Goal: Task Accomplishment & Management: Use online tool/utility

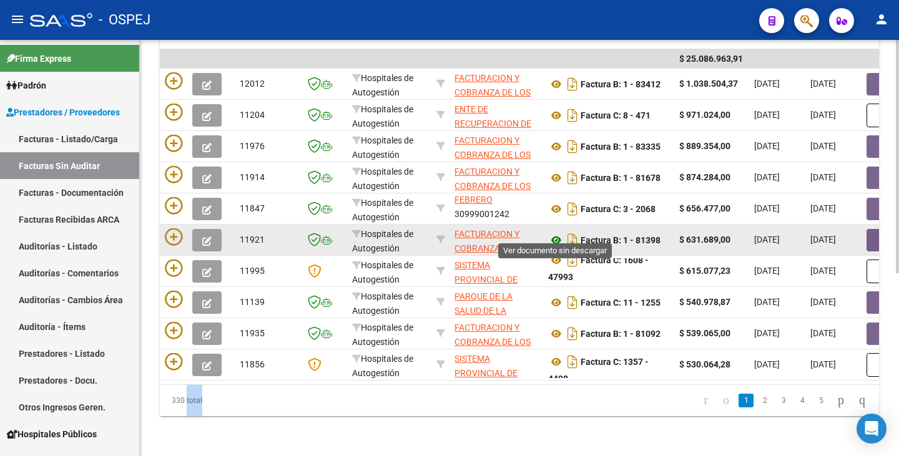
click at [558, 233] on icon at bounding box center [556, 240] width 16 height 15
click at [872, 229] on button "button" at bounding box center [887, 240] width 40 height 22
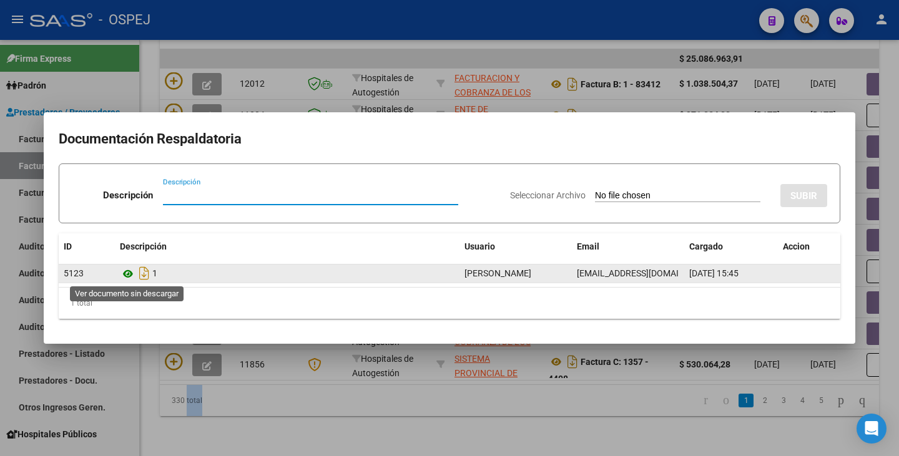
click at [132, 275] on icon at bounding box center [128, 274] width 16 height 15
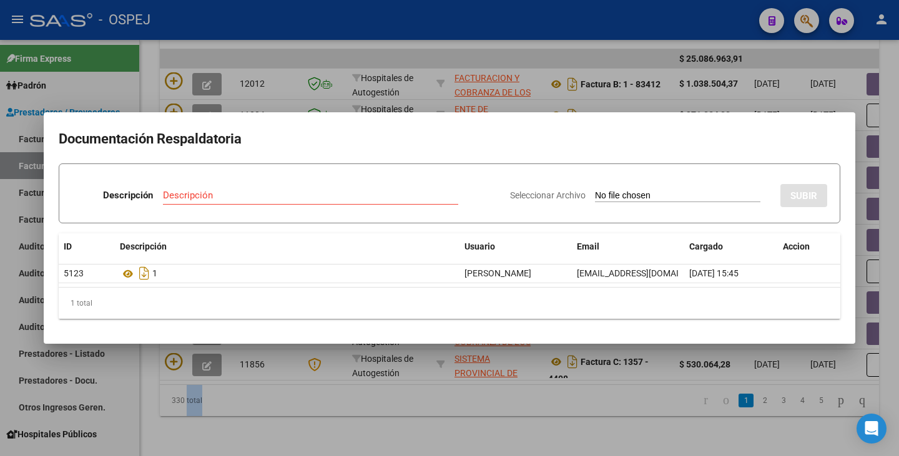
click at [155, 383] on div at bounding box center [449, 228] width 899 height 456
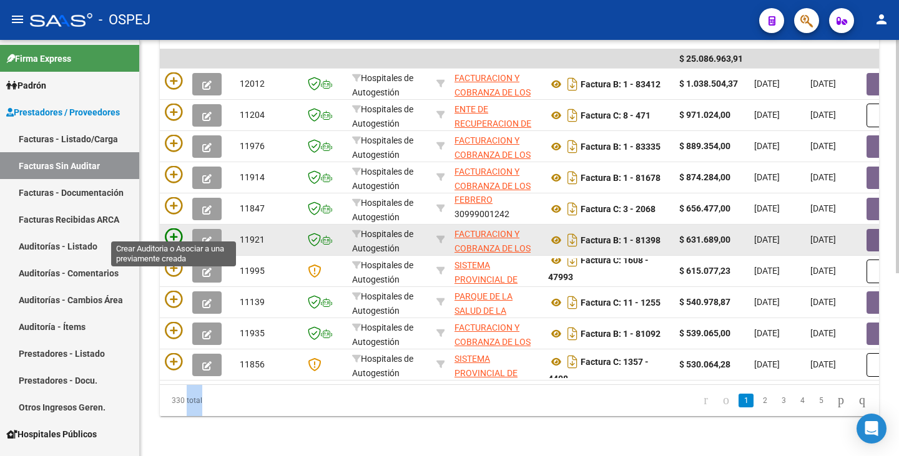
click at [176, 229] on icon at bounding box center [173, 237] width 17 height 17
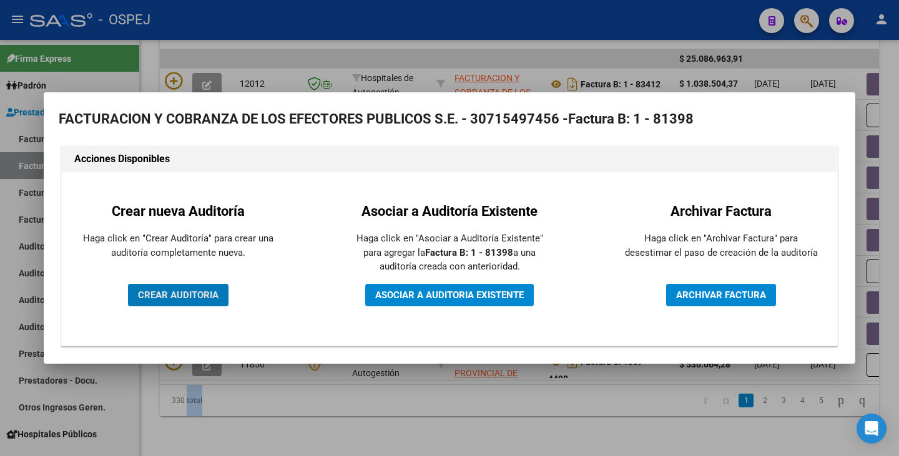
click at [197, 299] on span "CREAR AUDITORIA" at bounding box center [178, 295] width 81 height 11
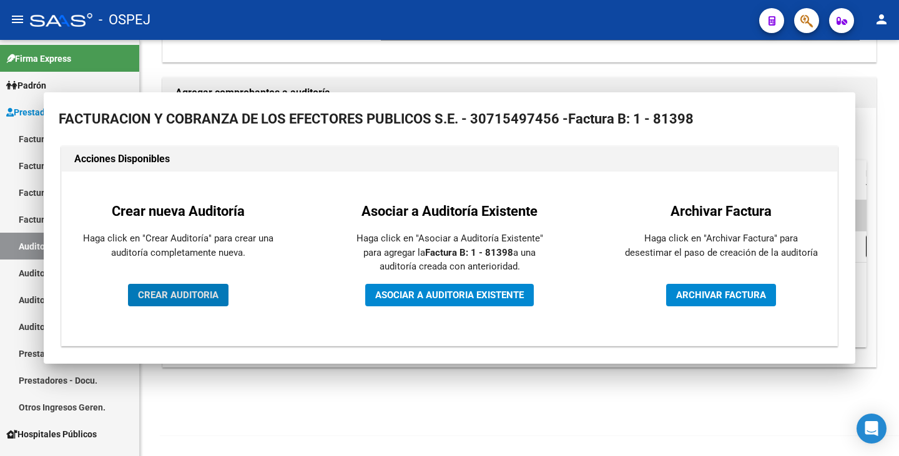
scroll to position [251, 0]
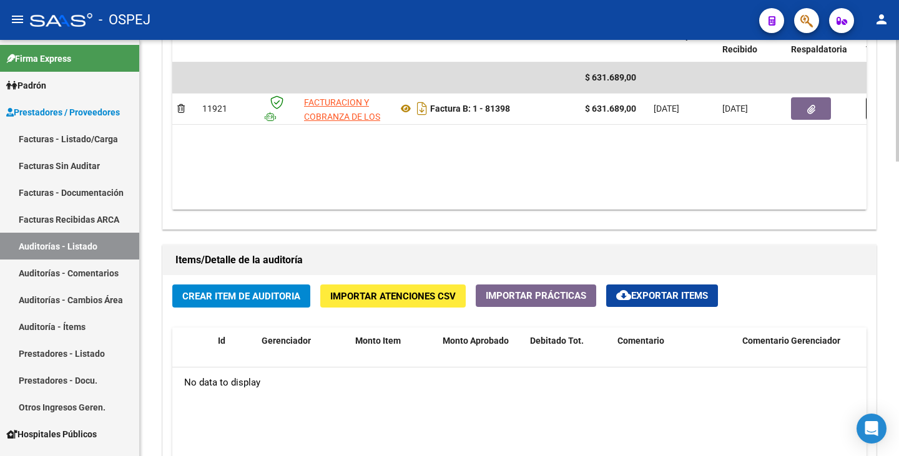
scroll to position [687, 0]
